Goal: Register for event/course

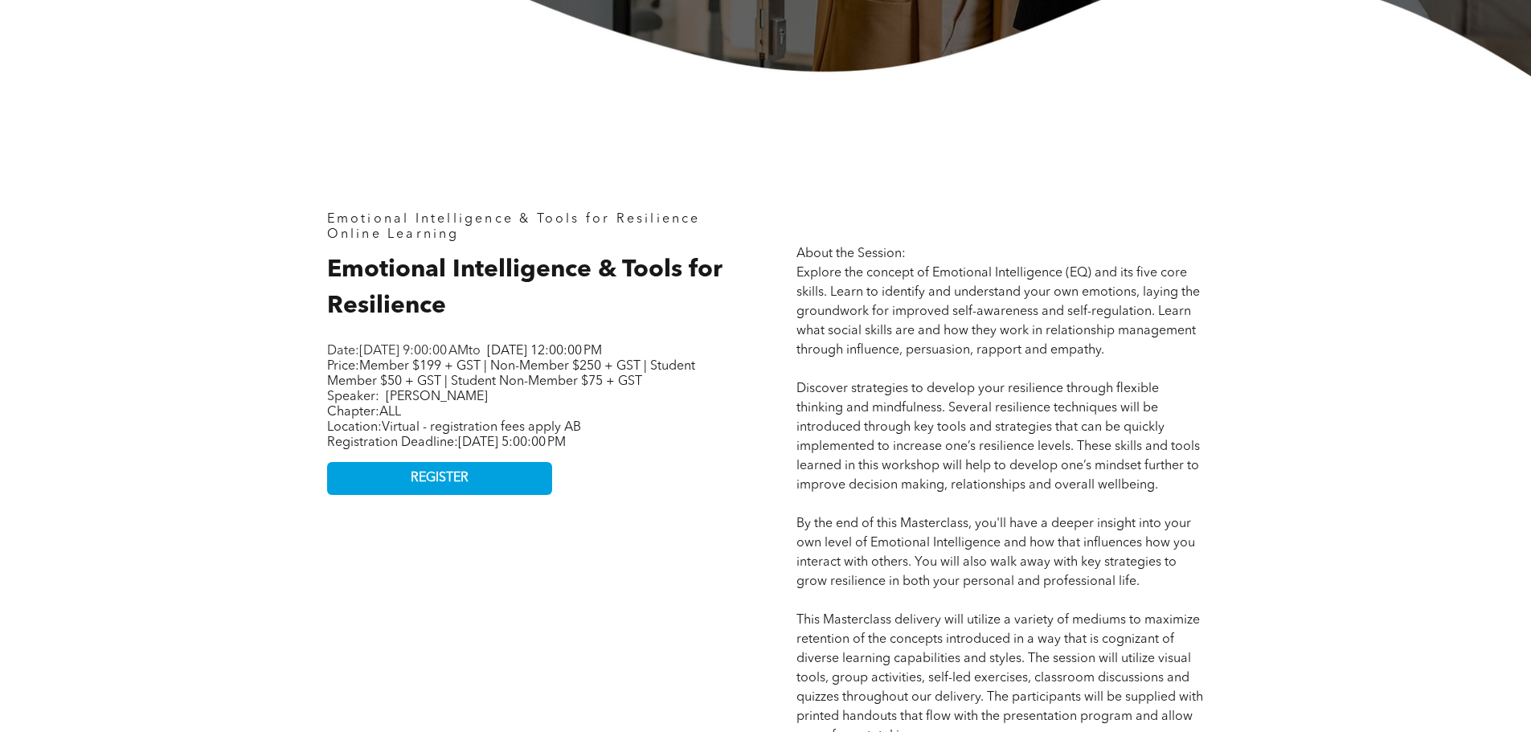
scroll to position [643, 0]
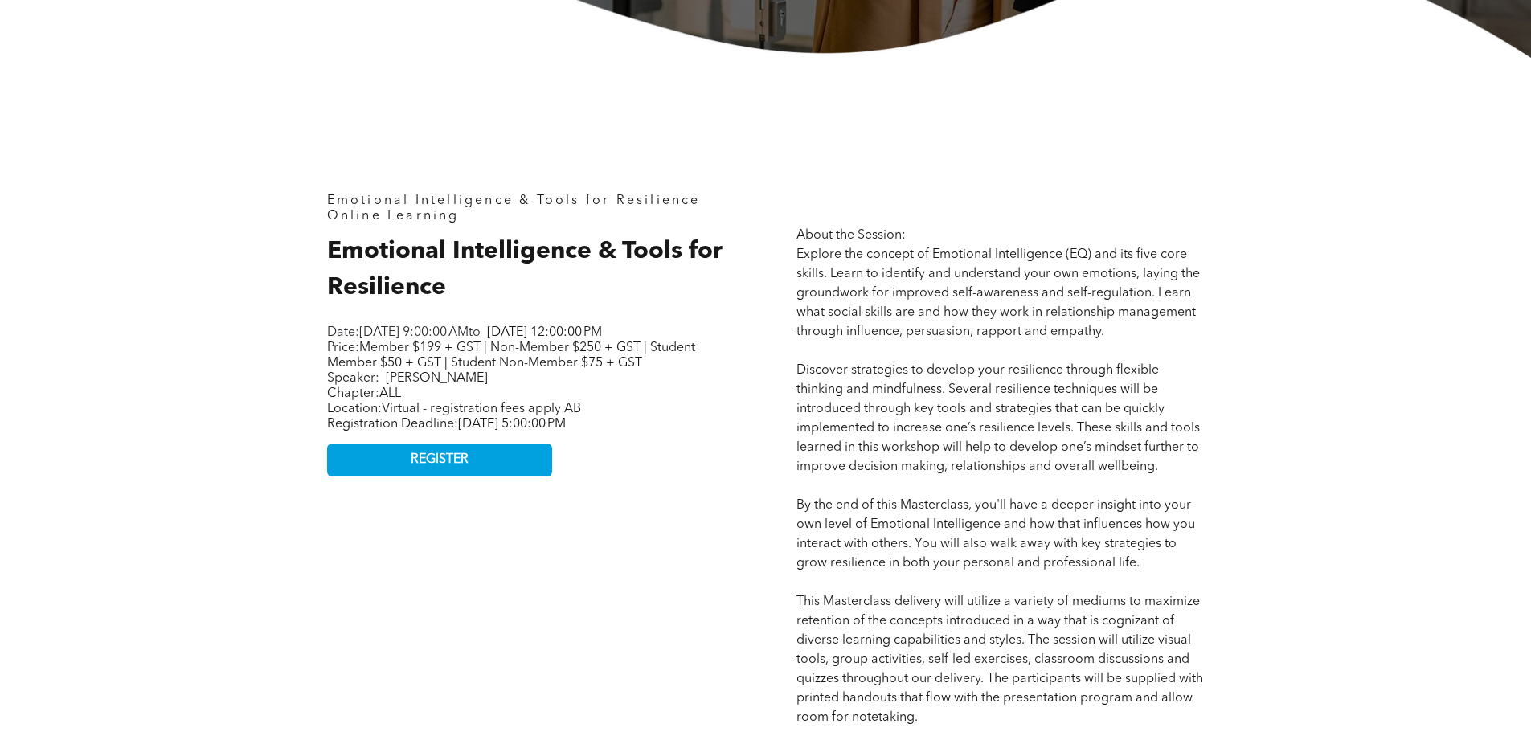
click at [692, 366] on span "Member $199 + GST | Non-Member $250 + GST | Student Member $50 + GST | Student …" at bounding box center [511, 355] width 368 height 28
click at [390, 363] on span "Member $199 + GST | Non-Member $250 + GST | Student Member $50 + GST | Student …" at bounding box center [511, 355] width 368 height 28
drag, startPoint x: 442, startPoint y: 362, endPoint x: 413, endPoint y: 361, distance: 29.0
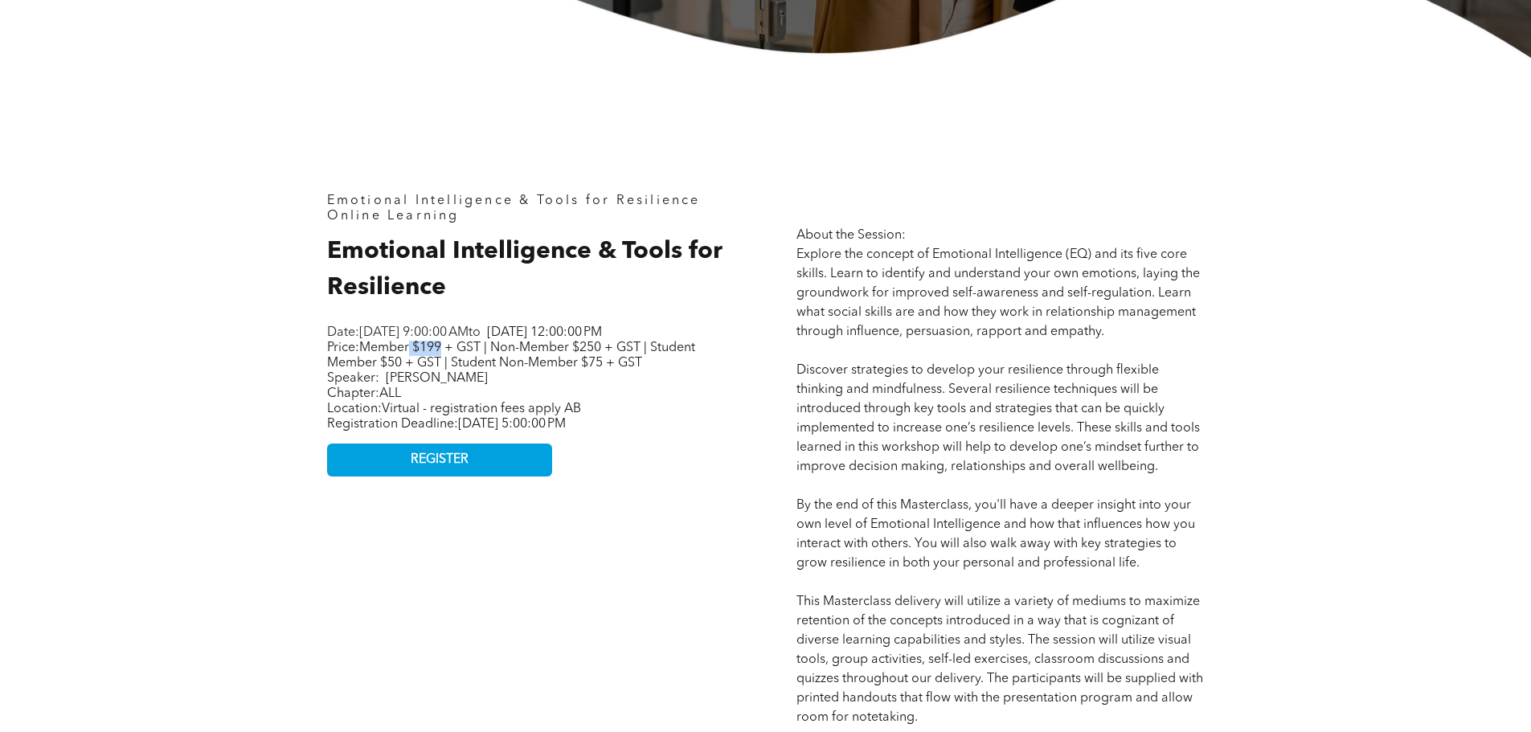
click at [413, 361] on span "Member $199 + GST | Non-Member $250 + GST | Student Member $50 + GST | Student …" at bounding box center [511, 355] width 368 height 28
click at [491, 365] on span "Member $199 + GST | Non-Member $250 + GST | Student Member $50 + GST | Student …" at bounding box center [511, 355] width 368 height 28
